Goal: Task Accomplishment & Management: Use online tool/utility

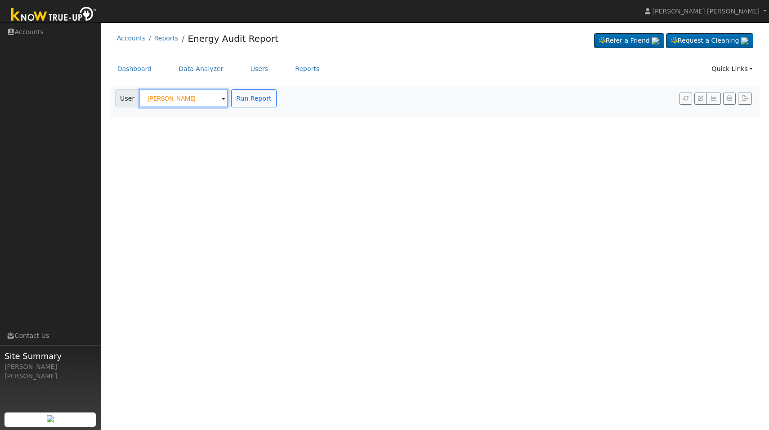
click at [219, 97] on input "Russ Salmon" at bounding box center [183, 98] width 89 height 18
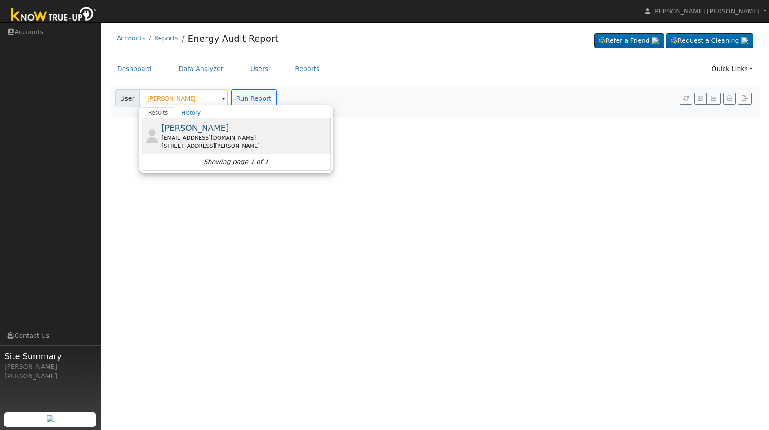
click at [176, 129] on span "Jerry Lewis" at bounding box center [194, 127] width 67 height 9
type input "Jerry Lewis"
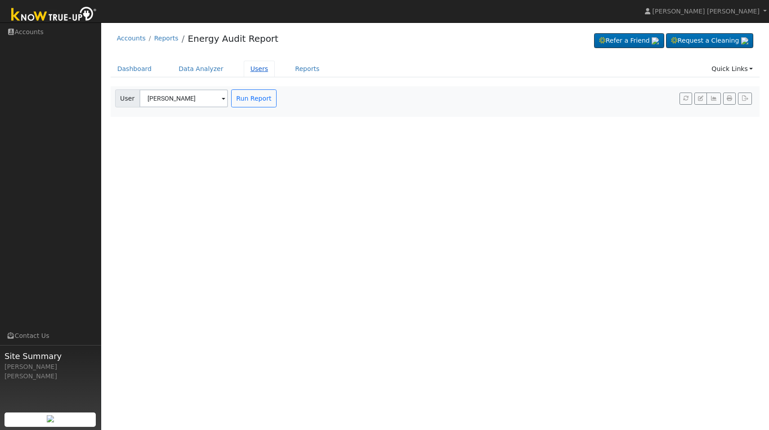
click at [262, 72] on link "Users" at bounding box center [259, 69] width 31 height 17
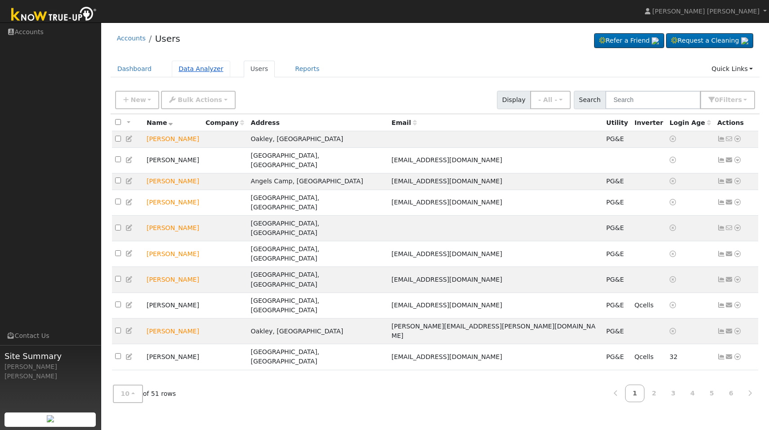
click at [201, 72] on link "Data Analyzer" at bounding box center [201, 69] width 58 height 17
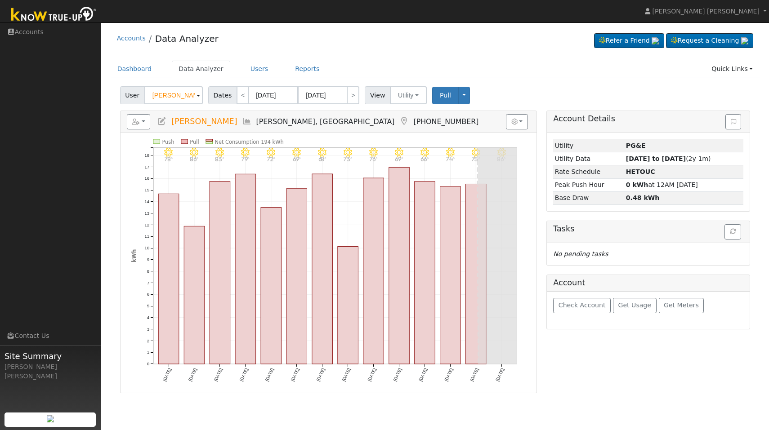
drag, startPoint x: 190, startPoint y: 98, endPoint x: 98, endPoint y: 87, distance: 93.3
click at [144, 87] on input "Russ Salmon" at bounding box center [173, 95] width 58 height 18
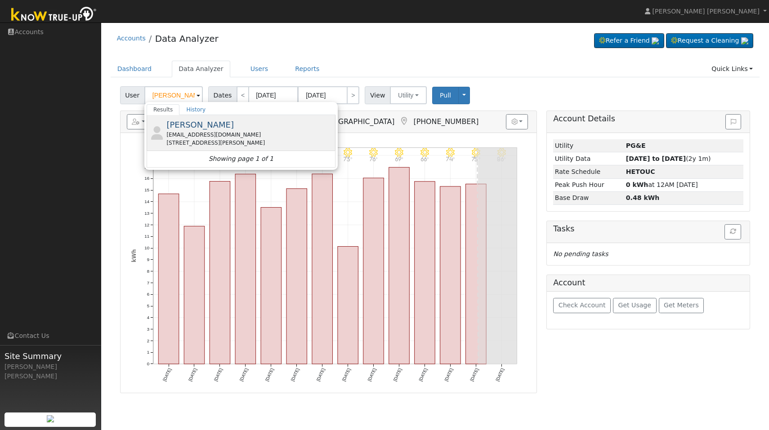
click at [173, 136] on div "jerrylewis1949@gmail.com" at bounding box center [249, 135] width 167 height 8
type input "Jerry Lewis"
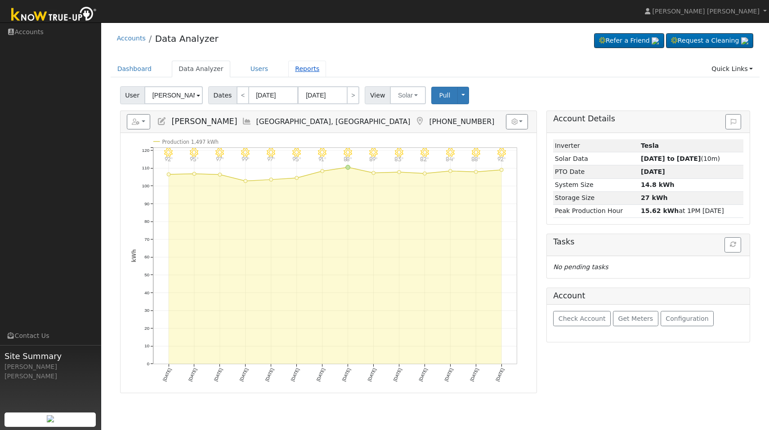
click at [297, 71] on link "Reports" at bounding box center [307, 69] width 38 height 17
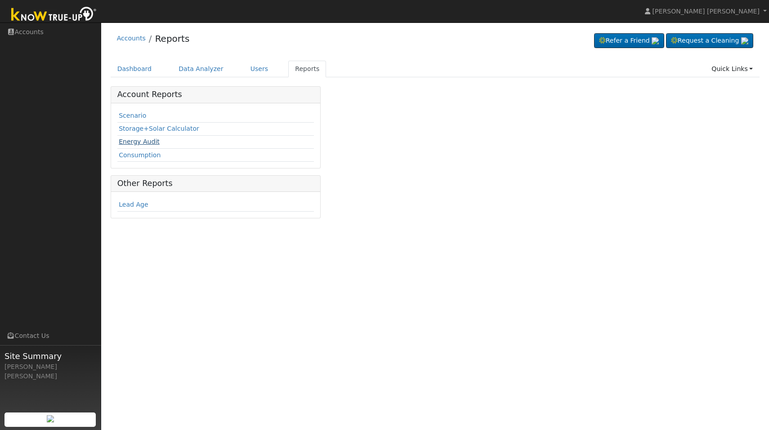
click at [136, 143] on link "Energy Audit" at bounding box center [139, 141] width 41 height 7
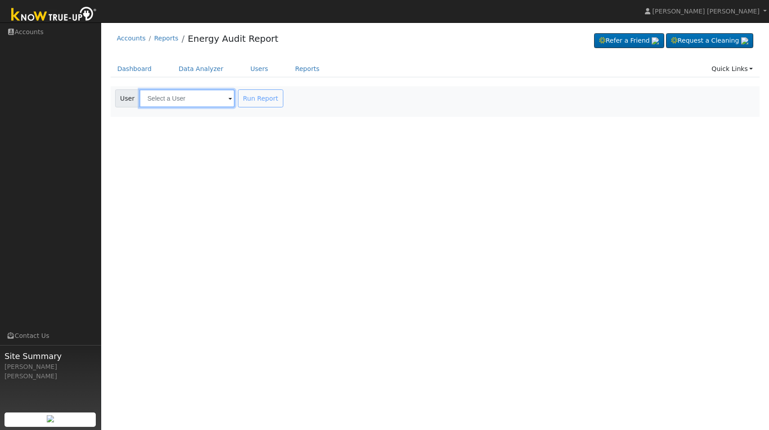
click at [211, 100] on input "text" at bounding box center [186, 98] width 95 height 18
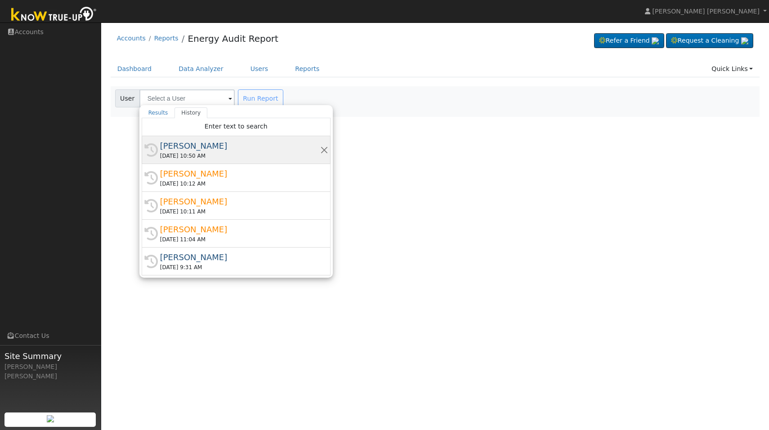
click at [198, 153] on div "[DATE] 10:50 AM" at bounding box center [240, 156] width 160 height 8
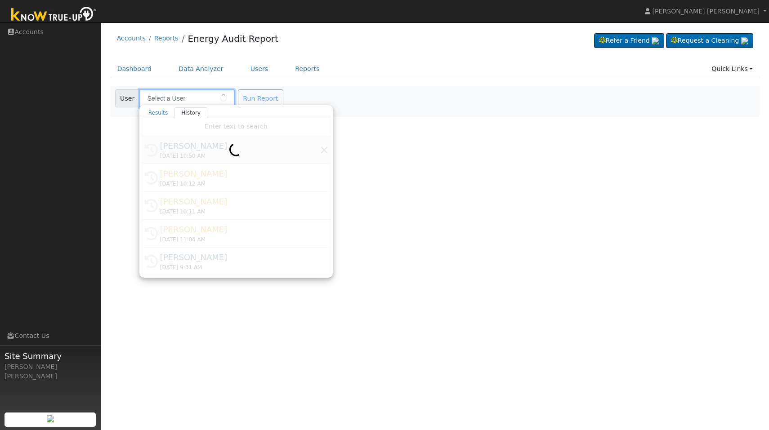
type input "[PERSON_NAME]"
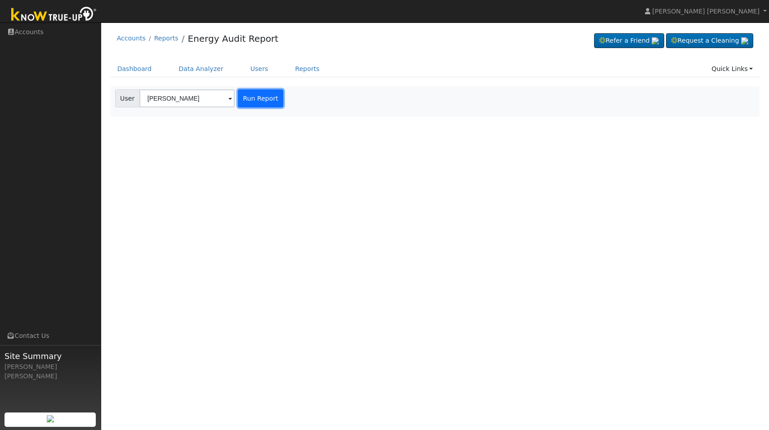
click at [254, 96] on button "Run Report" at bounding box center [260, 98] width 45 height 18
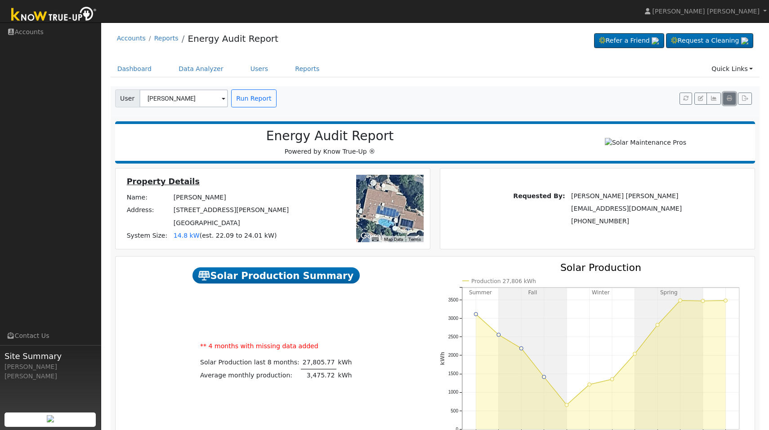
click at [729, 97] on icon "button" at bounding box center [729, 98] width 5 height 5
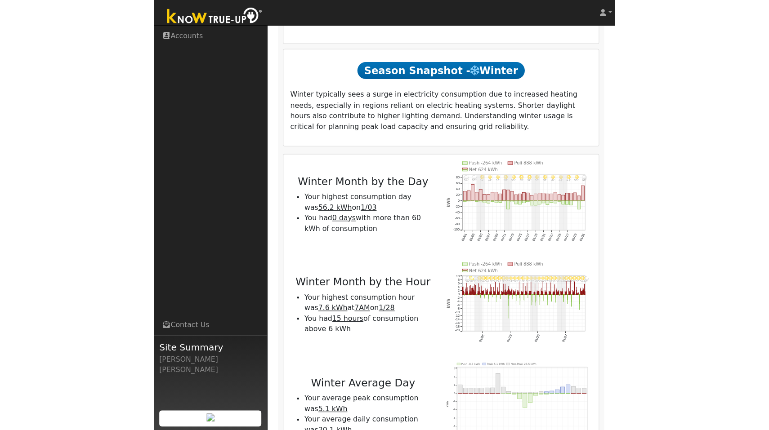
scroll to position [1311, 0]
